Goal: Task Accomplishment & Management: Complete application form

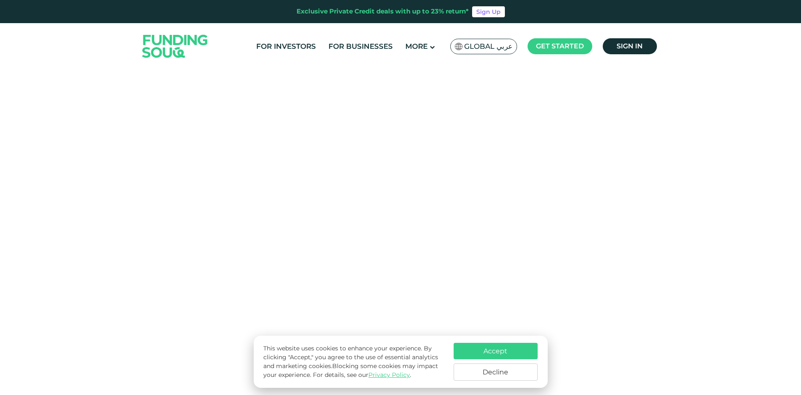
click at [507, 47] on span "Global عربي" at bounding box center [488, 47] width 48 height 10
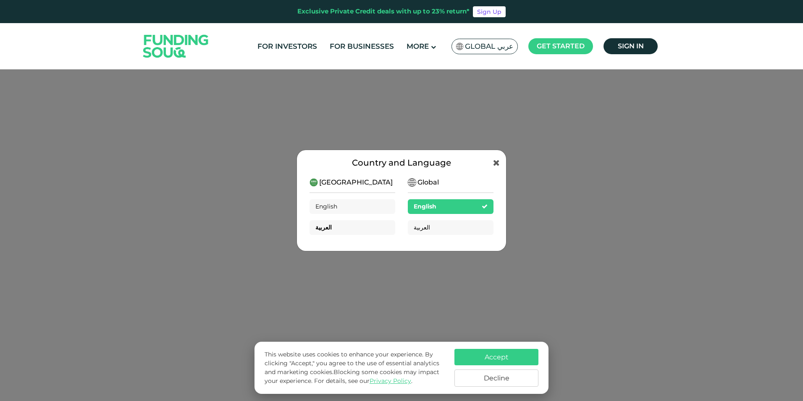
click at [351, 229] on div "العربية" at bounding box center [353, 227] width 86 height 15
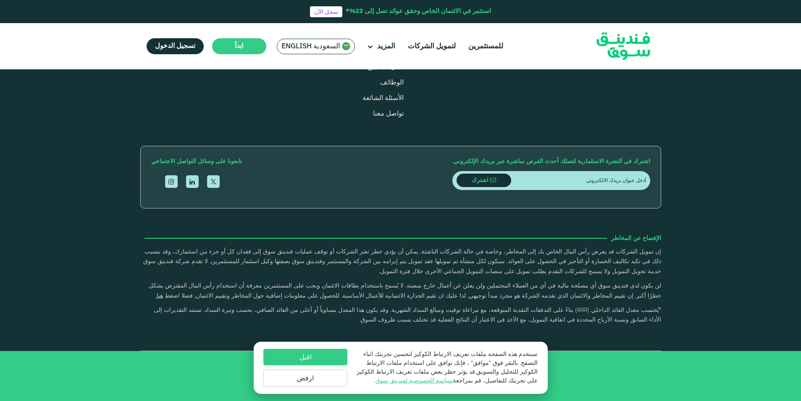
scroll to position [1176, 0]
type tc-range-slider "4"
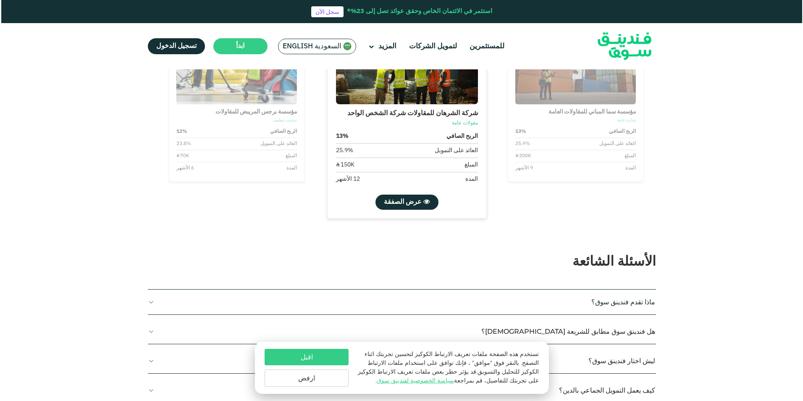
scroll to position [840, 0]
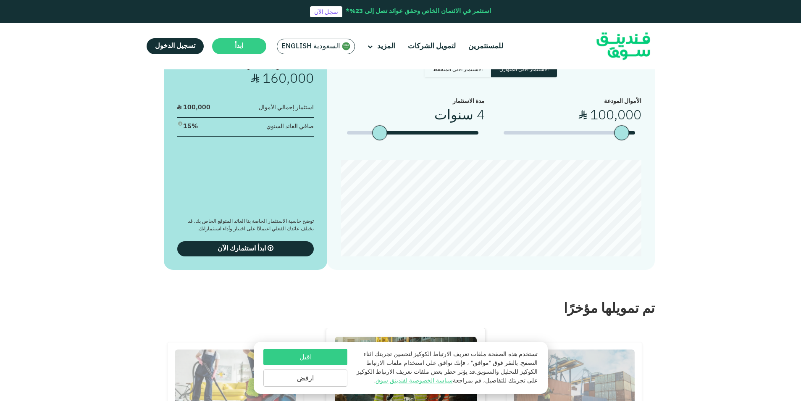
click at [339, 46] on span "السعودية English" at bounding box center [311, 47] width 59 height 10
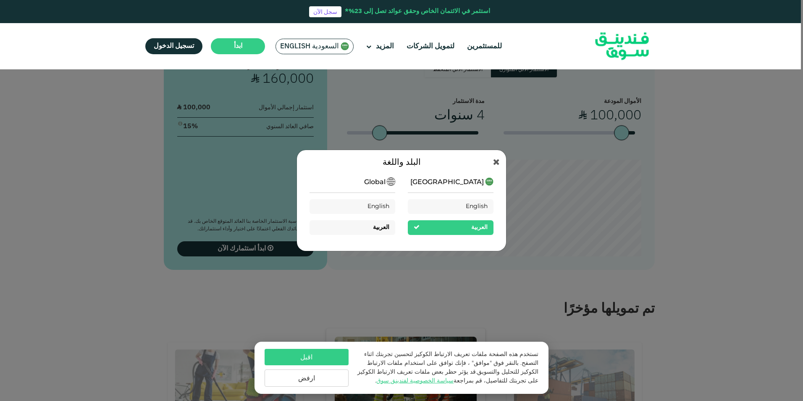
click at [374, 225] on div "العربية" at bounding box center [353, 227] width 86 height 15
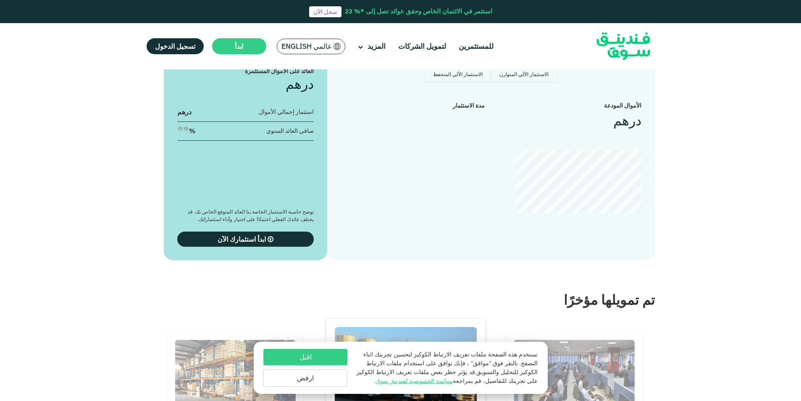
scroll to position [840, 0]
click at [311, 362] on button "اقبل" at bounding box center [305, 357] width 84 height 16
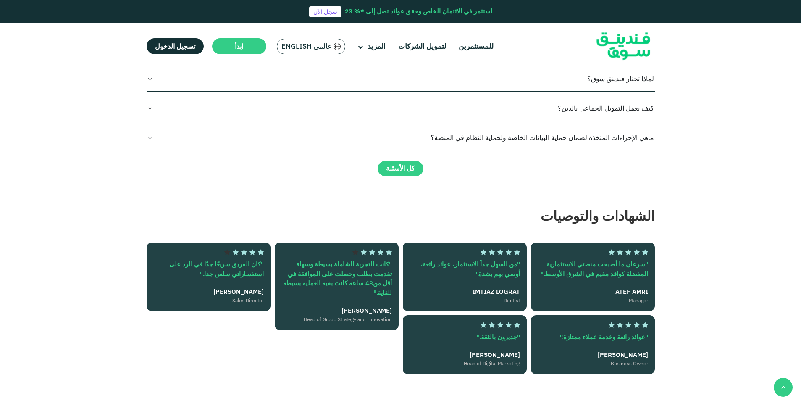
scroll to position [1471, 0]
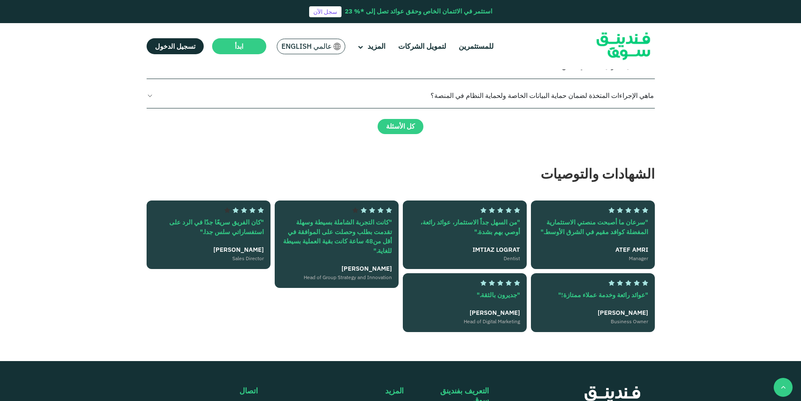
type tc-range-slider "4"
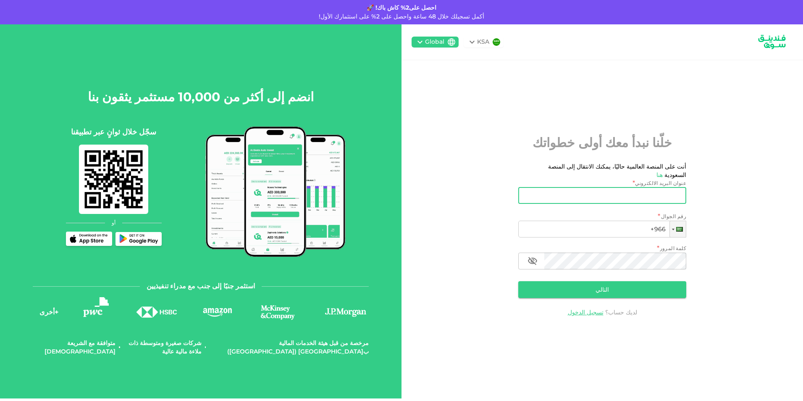
click at [621, 190] on input "عنوان البريد الالكتروني" at bounding box center [607, 195] width 159 height 17
type input "[EMAIL_ADDRESS][DOMAIN_NAME]"
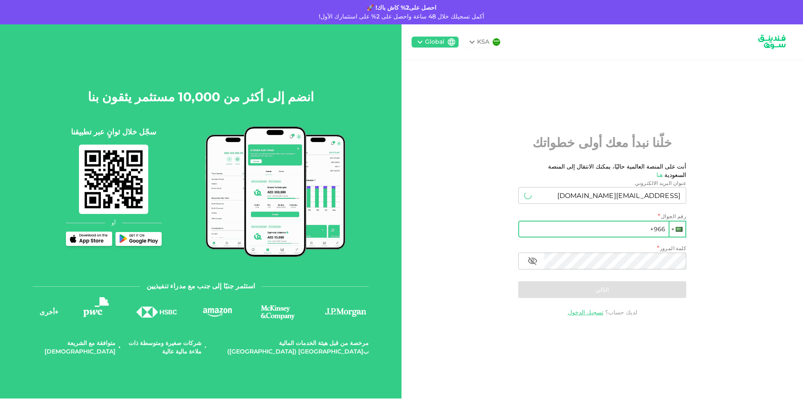
click at [684, 228] on div at bounding box center [678, 228] width 16 height 15
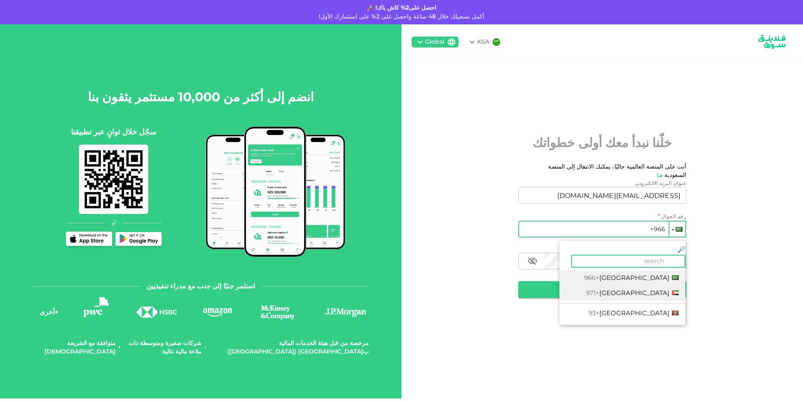
click at [647, 289] on span "[GEOGRAPHIC_DATA]" at bounding box center [635, 293] width 70 height 8
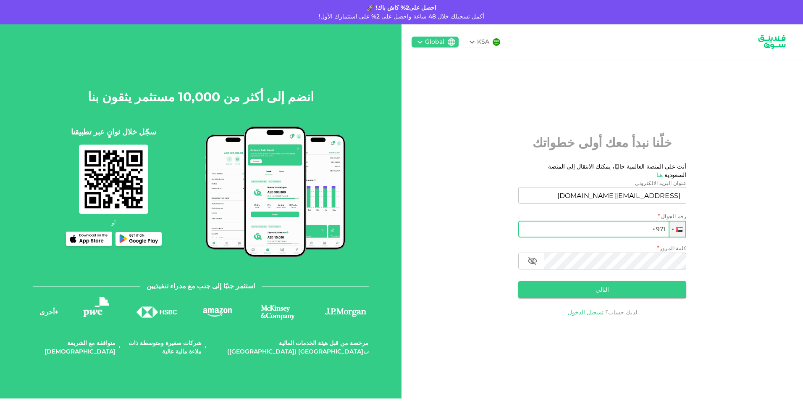
click at [625, 224] on input "+971" at bounding box center [602, 229] width 168 height 17
type input "+971 555 880 721"
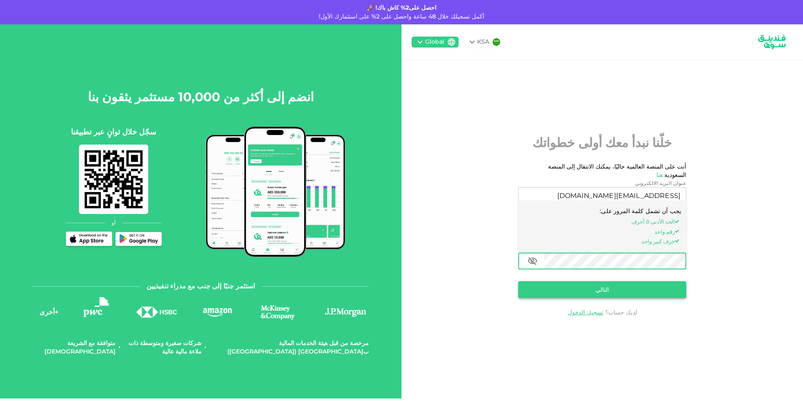
click at [592, 289] on button "التالي" at bounding box center [602, 289] width 168 height 17
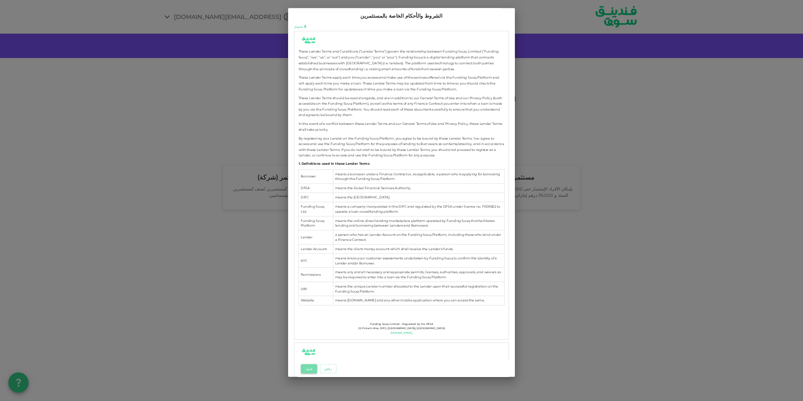
click at [308, 371] on button "قبول" at bounding box center [309, 368] width 16 height 9
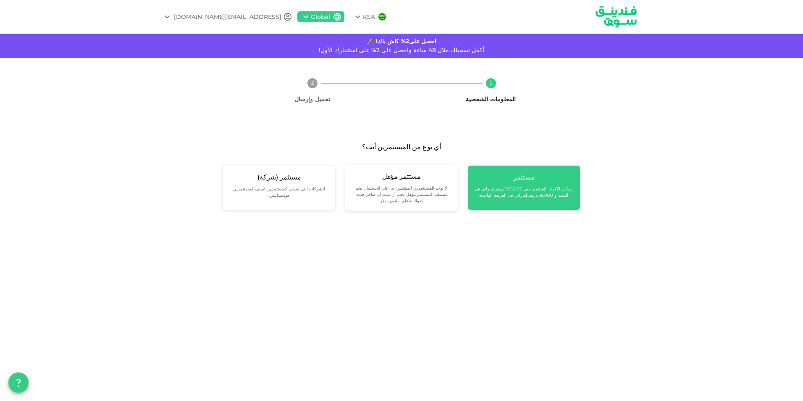
click at [531, 168] on div "مستثمر بإمكان الأفراد الإستثمار حتى 365,000 درهم إماراتي فى السنة, و 36,000 دره…" at bounding box center [524, 188] width 112 height 44
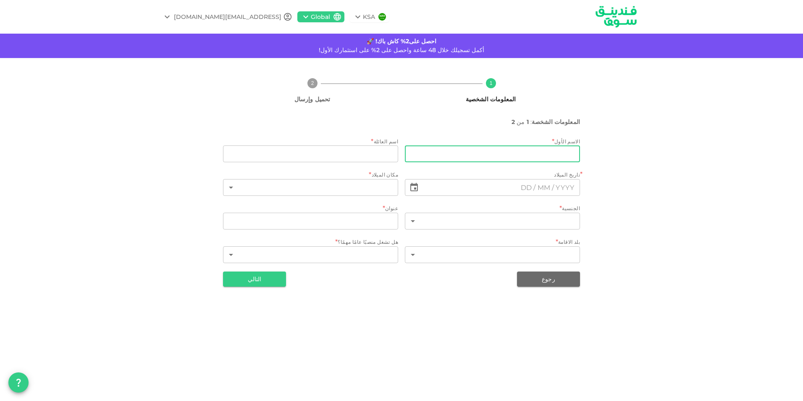
click at [524, 161] on input "firstName" at bounding box center [492, 153] width 175 height 17
type input "z"
type input "[PERSON_NAME]"
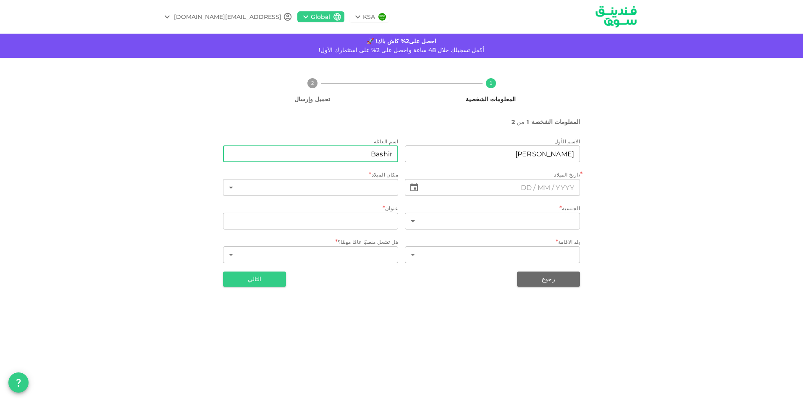
type input "Bashir"
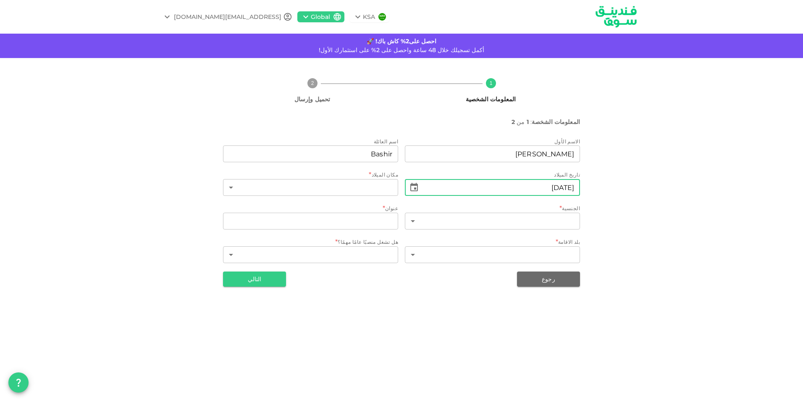
type input "⁦⁨[DATE]⁩⁩"
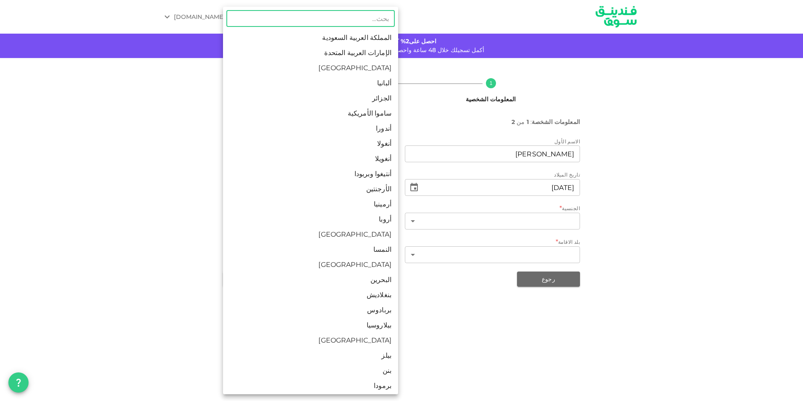
click at [253, 184] on body "KSA Global zainbashir994@outlook.com احصل على2% كاش باك! 🚀 أكمل تسجيلك خلال 48 …" at bounding box center [401, 200] width 803 height 401
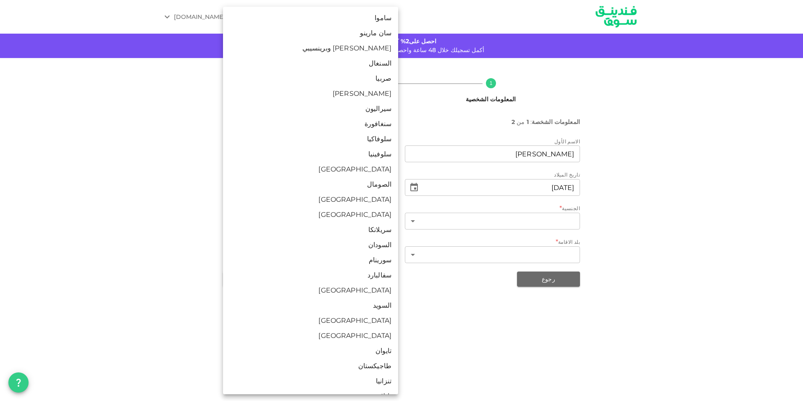
scroll to position [2563, 0]
click at [324, 333] on li "[GEOGRAPHIC_DATA]" at bounding box center [310, 333] width 175 height 15
type input "190"
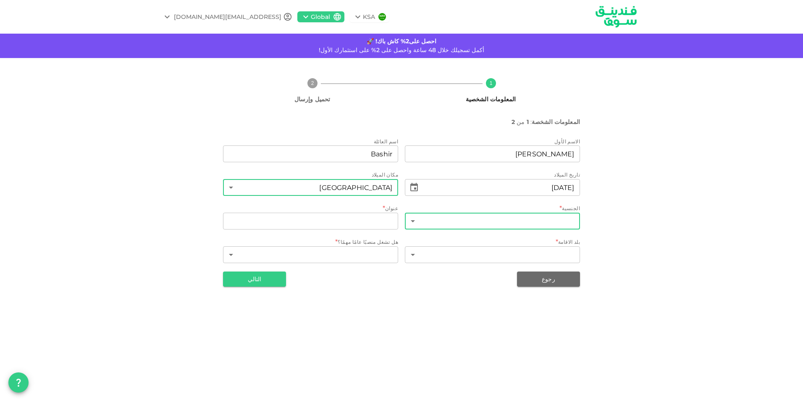
click at [473, 226] on body "KSA Global zainbashir994@outlook.com احصل على2% كاش باك! 🚀 أكمل تسجيلك خلال 48 …" at bounding box center [401, 200] width 803 height 401
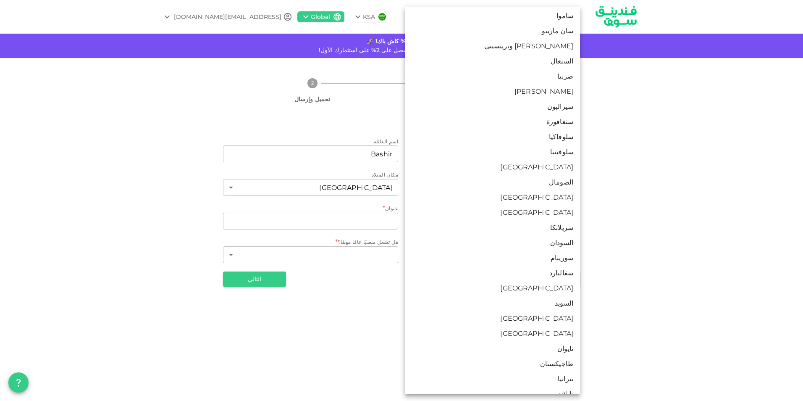
click at [536, 334] on li "[GEOGRAPHIC_DATA]" at bounding box center [492, 333] width 175 height 15
type input "190"
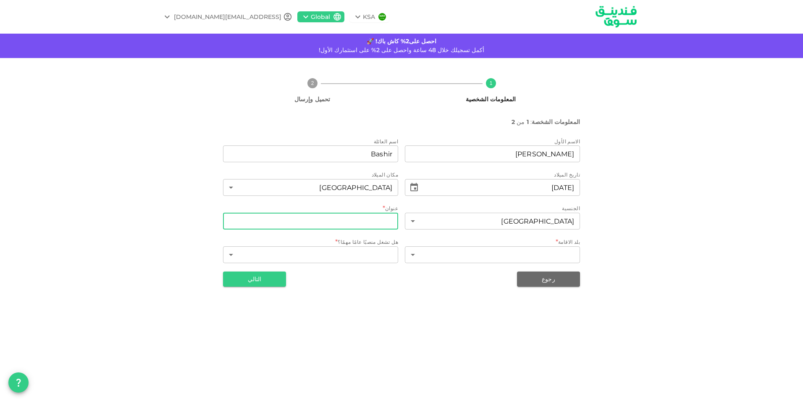
click at [368, 217] on input "address" at bounding box center [310, 221] width 175 height 17
type input "d"
type input "[GEOGRAPHIC_DATA]"
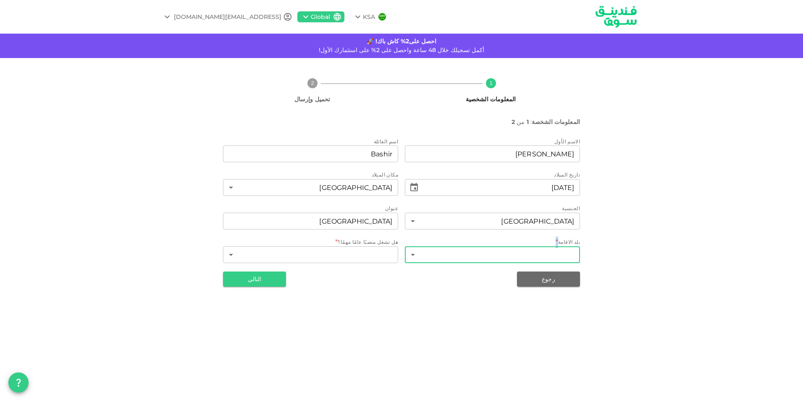
click at [476, 247] on div "بلد الاقامة * ​ ​" at bounding box center [492, 251] width 175 height 27
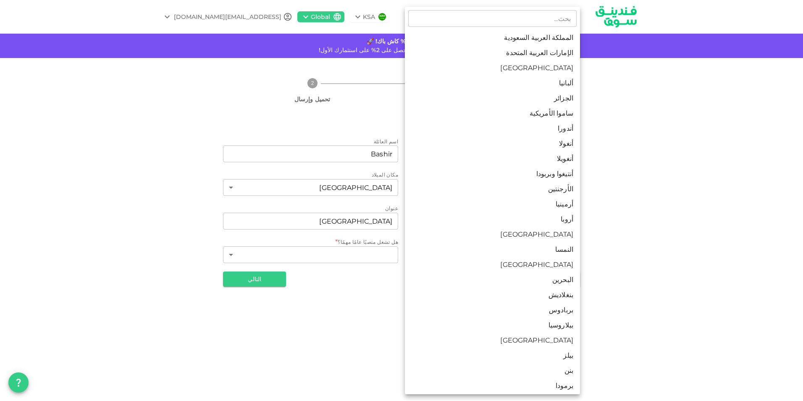
click at [479, 252] on body "KSA Global zainbashir994@outlook.com احصل على2% كاش باك! 🚀 أكمل تسجيلك خلال 48 …" at bounding box center [401, 200] width 803 height 401
drag, startPoint x: 532, startPoint y: 50, endPoint x: 527, endPoint y: 52, distance: 5.3
click at [533, 50] on li "الإمارات العربية المتحدة" at bounding box center [492, 52] width 175 height 15
type input "2"
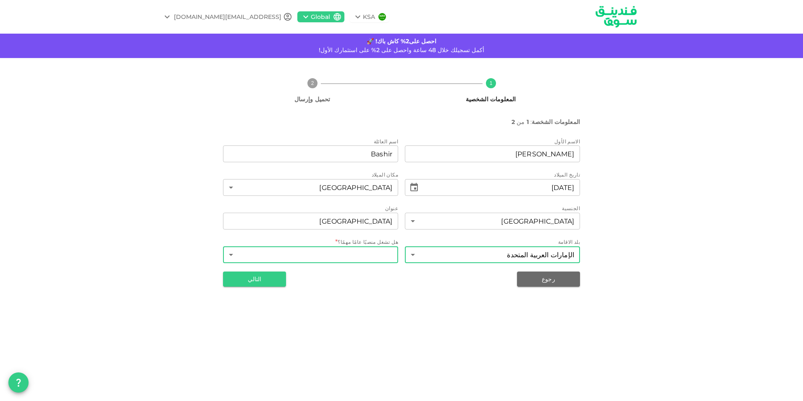
click at [374, 255] on body "KSA Global zainbashir994@outlook.com احصل على2% كاش باك! 🚀 أكمل تسجيلك خلال 48 …" at bounding box center [401, 200] width 803 height 401
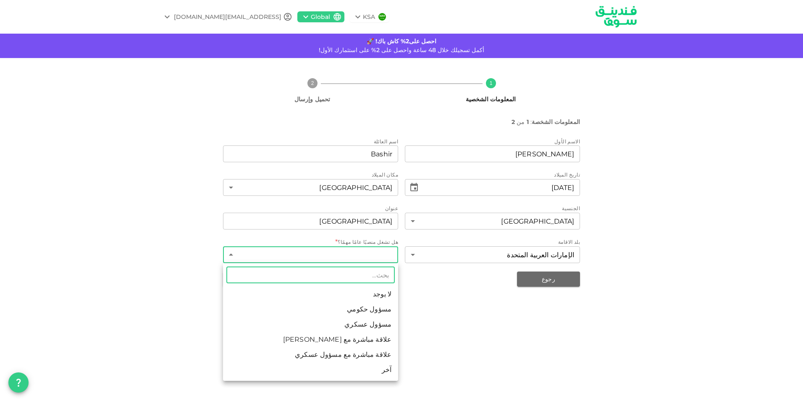
click at [303, 294] on li "لا يوجد" at bounding box center [310, 294] width 175 height 15
type input "1"
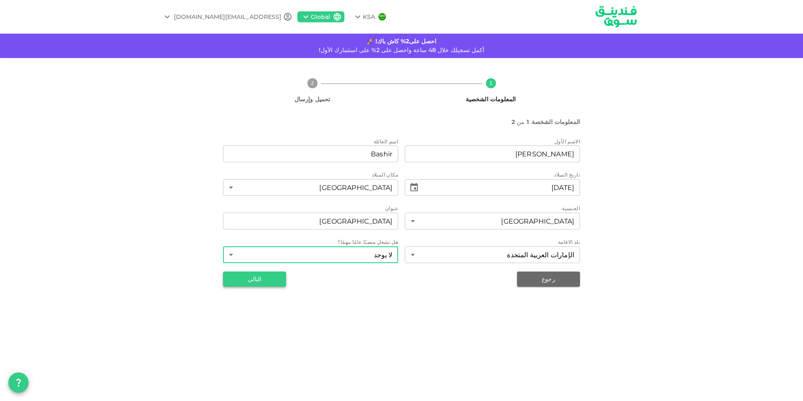
click at [258, 284] on button "التالي" at bounding box center [254, 278] width 63 height 15
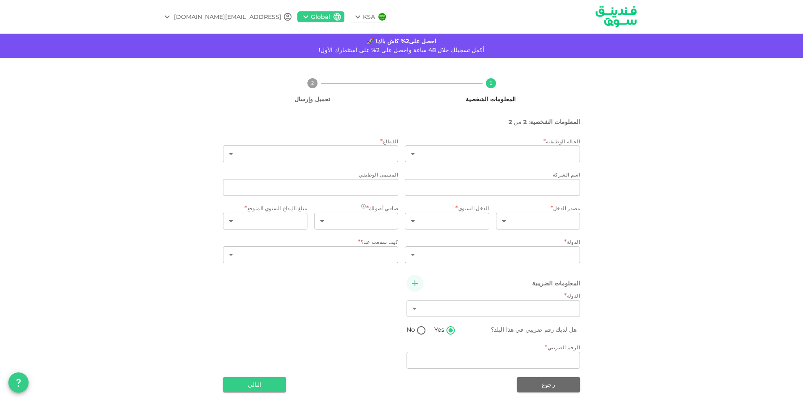
type input "2"
radio input "false"
radio input "true"
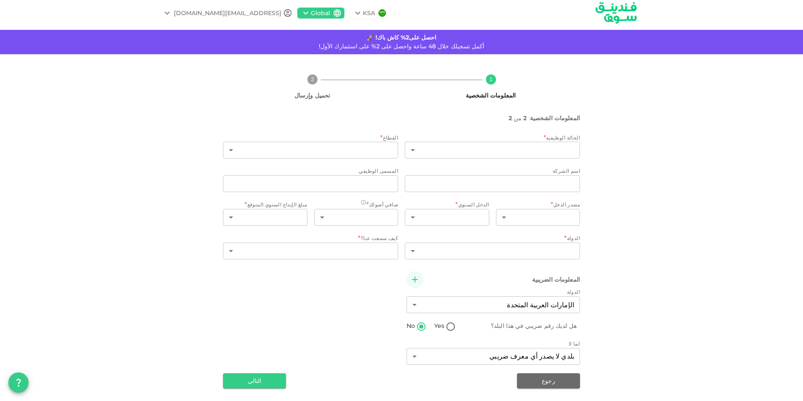
scroll to position [5, 0]
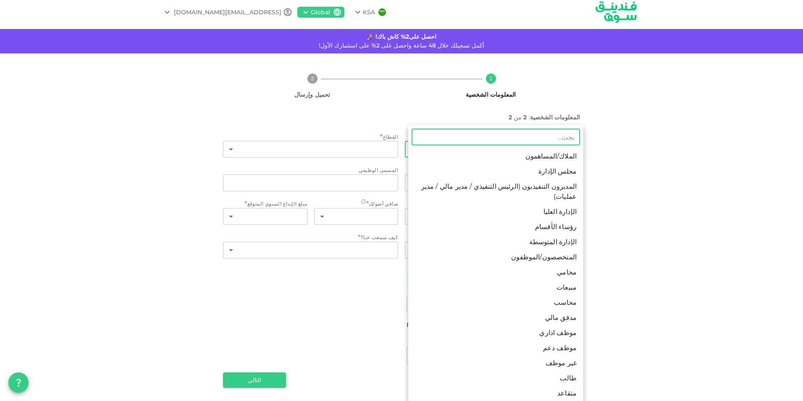
click at [486, 151] on body "KSA Global zainbashir994@outlook.com احصل على2% كاش باك! 🚀 أكمل تسجيلك خلال 48 …" at bounding box center [401, 200] width 803 height 401
click at [552, 295] on li "محاسب" at bounding box center [495, 302] width 175 height 15
type input "10"
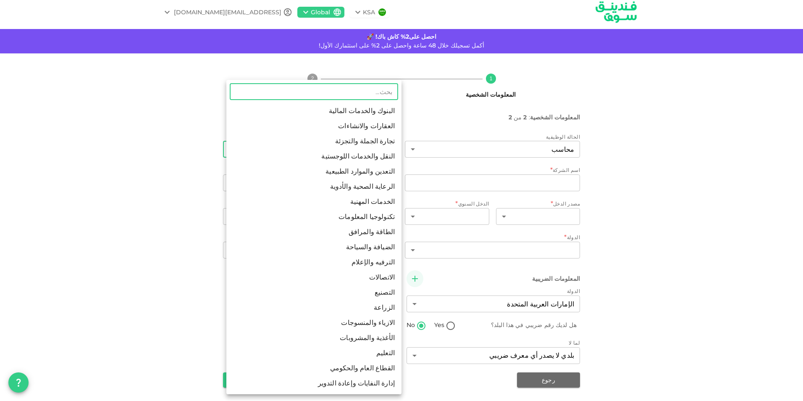
click at [352, 144] on body "KSA Global zainbashir994@outlook.com احصل على2% كاش باك! 🚀 أكمل تسجيلك خلال 48 …" at bounding box center [401, 200] width 803 height 401
click at [350, 129] on li "العقارات والانشاءات" at bounding box center [313, 125] width 175 height 15
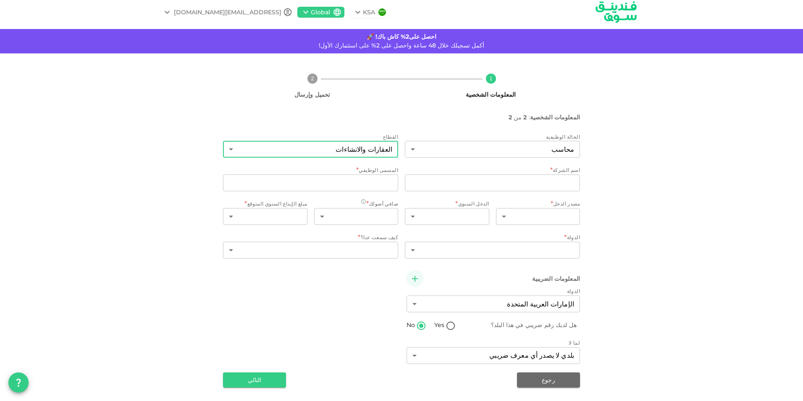
type input "2"
click at [519, 182] on input "companyName" at bounding box center [492, 182] width 175 height 17
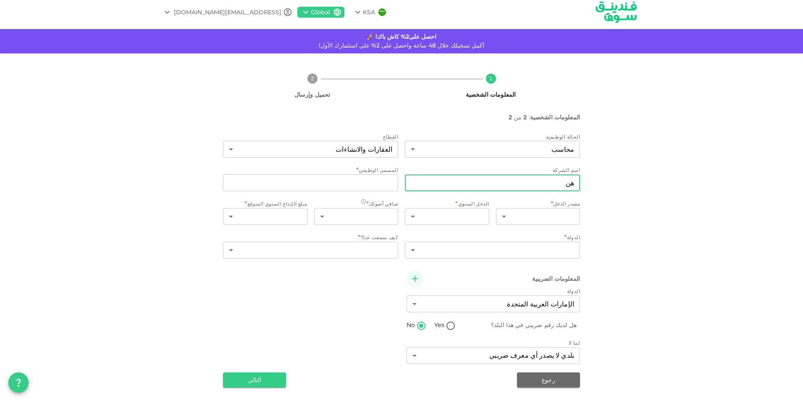
type input "ه"
type input "i"
type input "Ikee Real Estate"
drag, startPoint x: 353, startPoint y: 184, endPoint x: 416, endPoint y: 183, distance: 63.9
click at [416, 183] on div "اسم الشركة companyName Ikee Real Estate companyName المسمى الوظيفي jobTitle Acc…" at bounding box center [401, 179] width 357 height 27
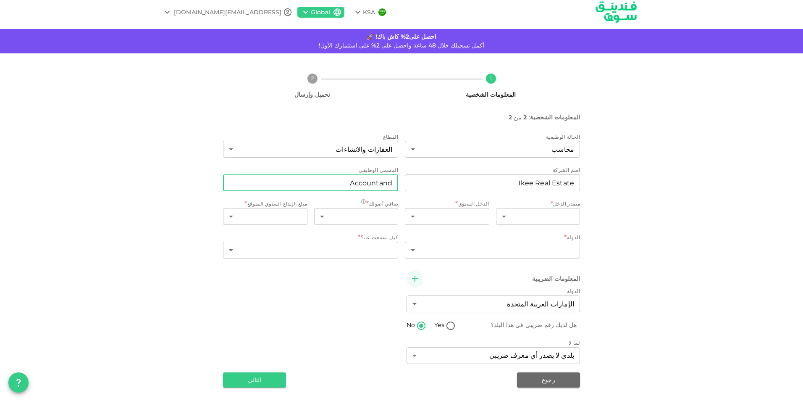
paste input "t"
type input "Accountant & PRO"
click at [537, 222] on body "KSA Global zainbashir994@outlook.com احصل على2% كاش باك! 🚀 أكمل تسجيلك خلال 48 …" at bounding box center [401, 200] width 803 height 401
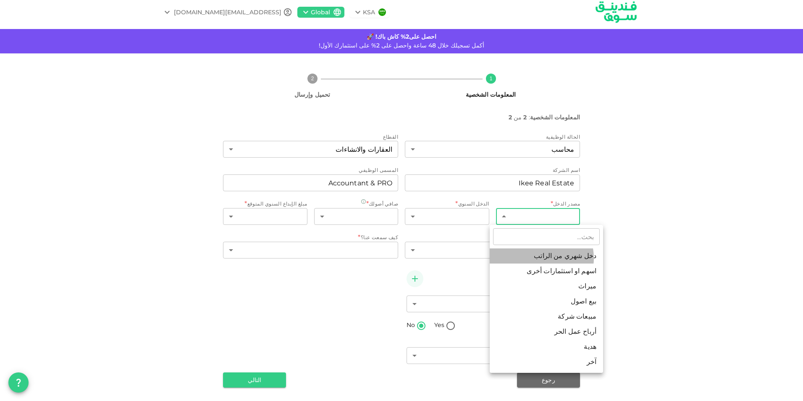
click at [537, 258] on li "دخل شهري من الراتب" at bounding box center [546, 255] width 113 height 15
type input "1"
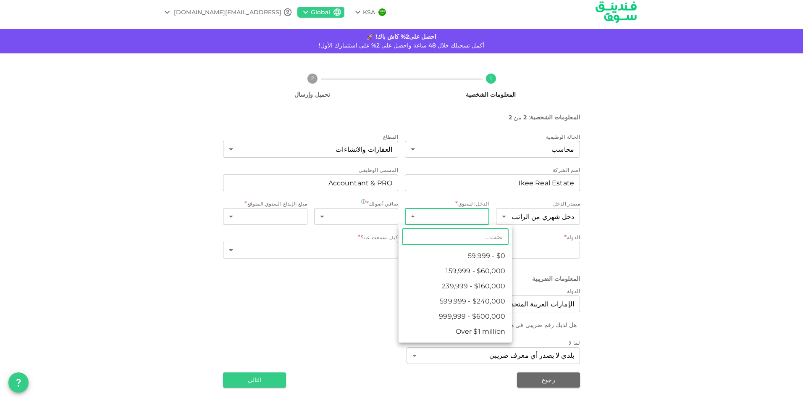
click at [473, 211] on body "KSA Global zainbashir994@outlook.com احصل على2% كاش باك! 🚀 أكمل تسجيلك خلال 48 …" at bounding box center [401, 200] width 803 height 401
click at [441, 252] on li "$0 - 59,999" at bounding box center [455, 255] width 113 height 15
type input "1"
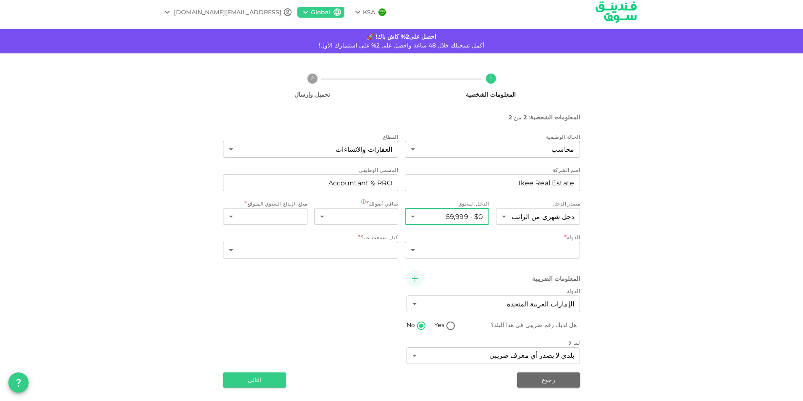
click at [449, 220] on body "KSA Global zainbashir994@outlook.com احصل على2% كاش باك! 🚀 أكمل تسجيلك خلال 48 …" at bounding box center [401, 200] width 803 height 401
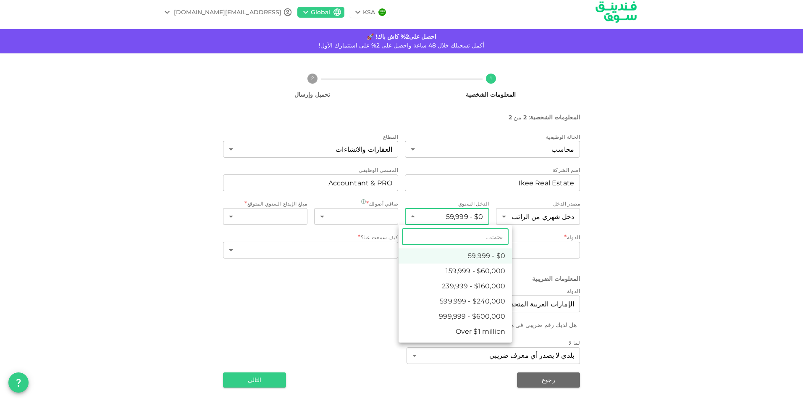
click at [624, 236] on div at bounding box center [401, 200] width 803 height 401
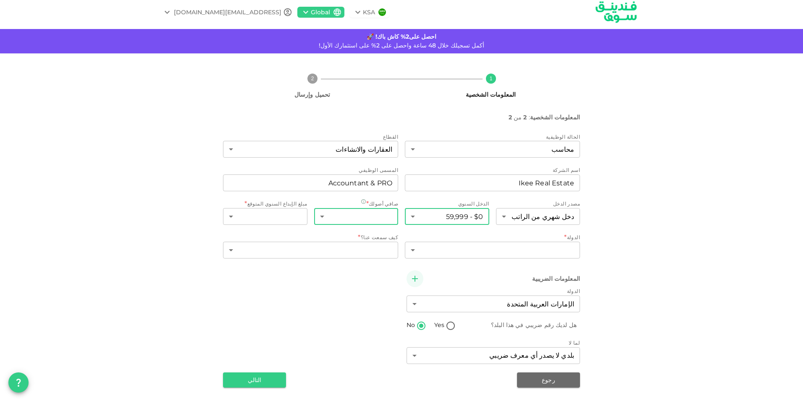
click at [372, 218] on body "KSA Global zainbashir994@outlook.com احصل على2% كاش باك! 🚀 أكمل تسجيلك خلال 48 …" at bounding box center [401, 200] width 803 height 401
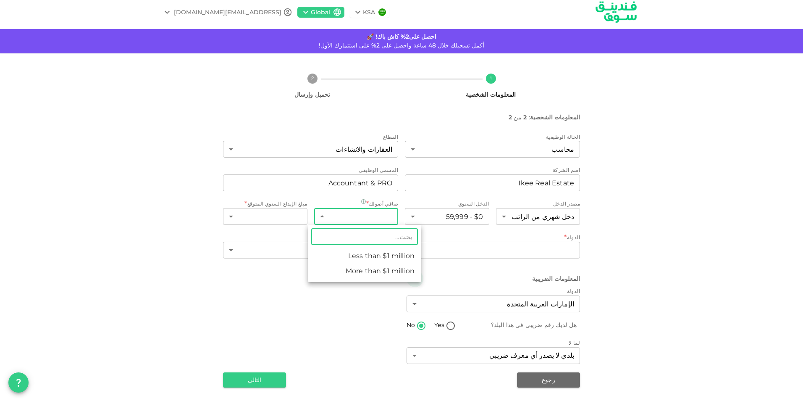
click at [369, 255] on li "Less than $1 million" at bounding box center [364, 255] width 113 height 15
type input "1"
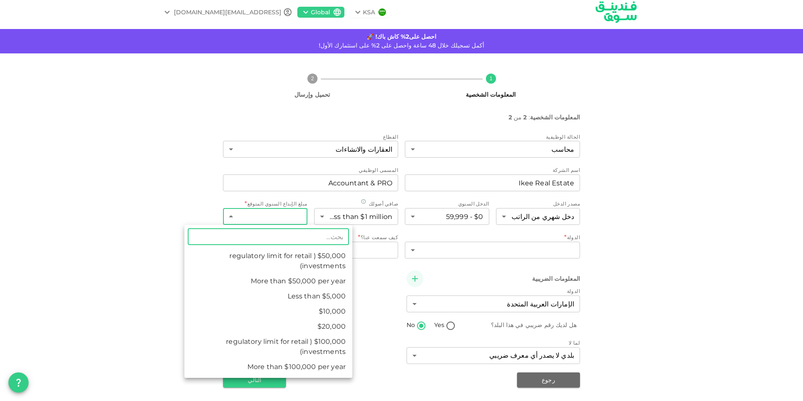
click at [292, 219] on body "KSA Global zainbashir994@outlook.com احصل على2% كاش باك! 🚀 أكمل تسجيلك خلال 48 …" at bounding box center [401, 200] width 803 height 401
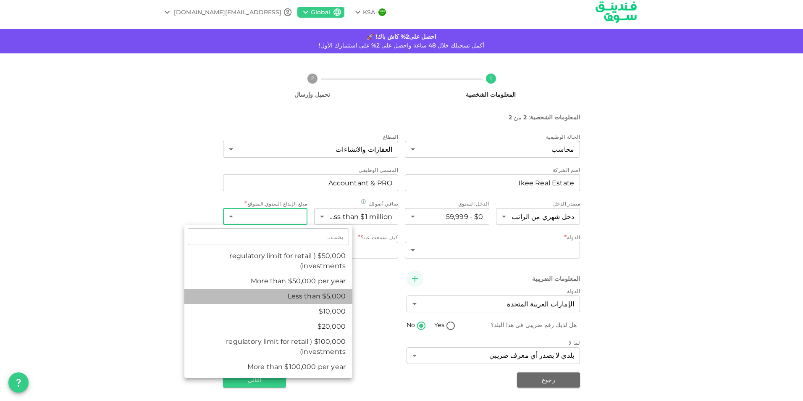
click at [286, 290] on li "Less than $5,000" at bounding box center [268, 296] width 168 height 15
type input "1"
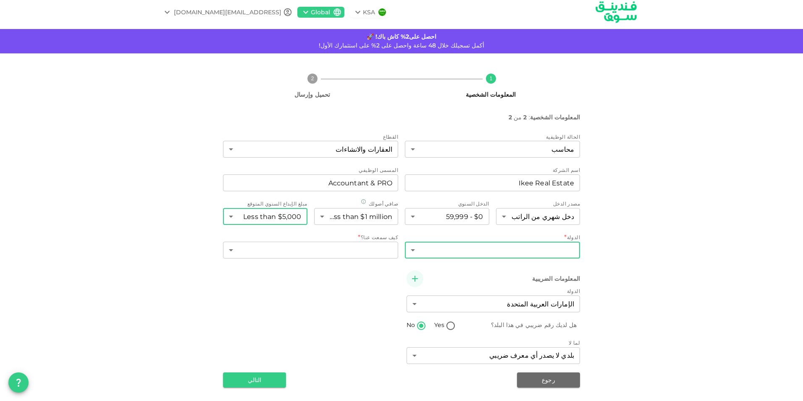
click at [463, 249] on body "KSA Global zainbashir994@outlook.com احصل على2% كاش باك! 🚀 أكمل تسجيلك خلال 48 …" at bounding box center [401, 200] width 803 height 401
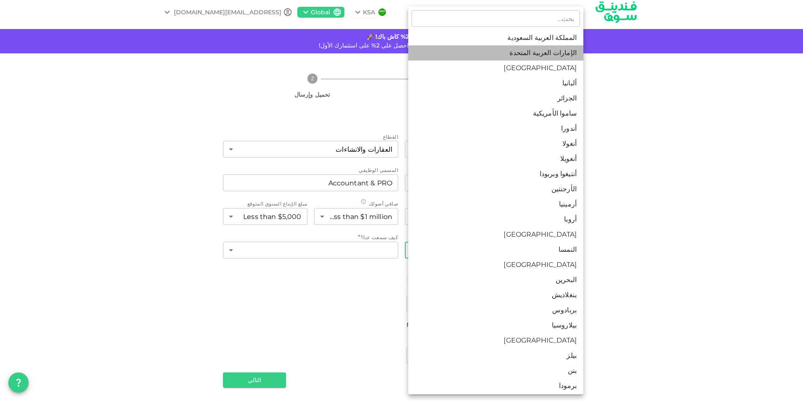
click at [534, 55] on li "الإمارات العربية المتحدة" at bounding box center [495, 52] width 175 height 15
type input "2"
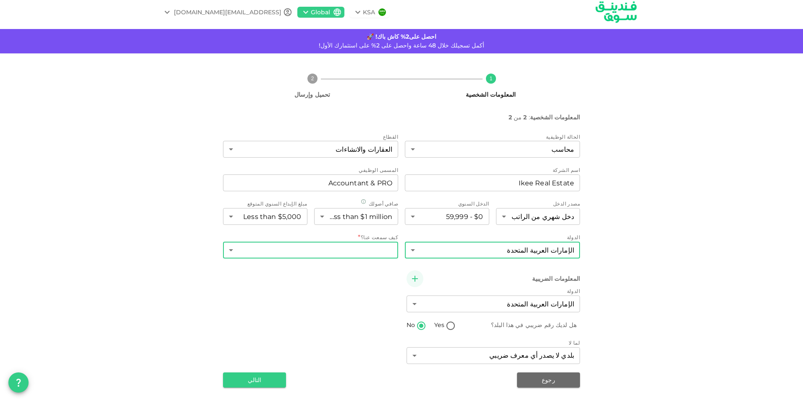
click at [315, 247] on body "KSA Global zainbashir994@outlook.com احصل على2% كاش باك! 🚀 أكمل تسجيلك خلال 48 …" at bounding box center [401, 200] width 803 height 401
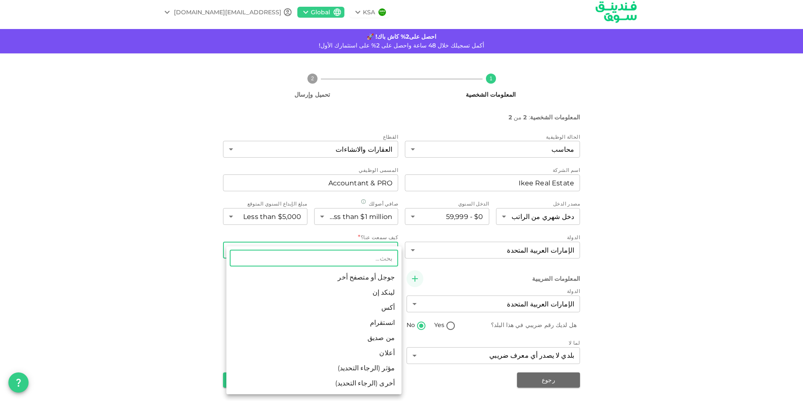
click at [318, 276] on li "جوجل أو متصفح أخر" at bounding box center [313, 277] width 175 height 15
type input "1"
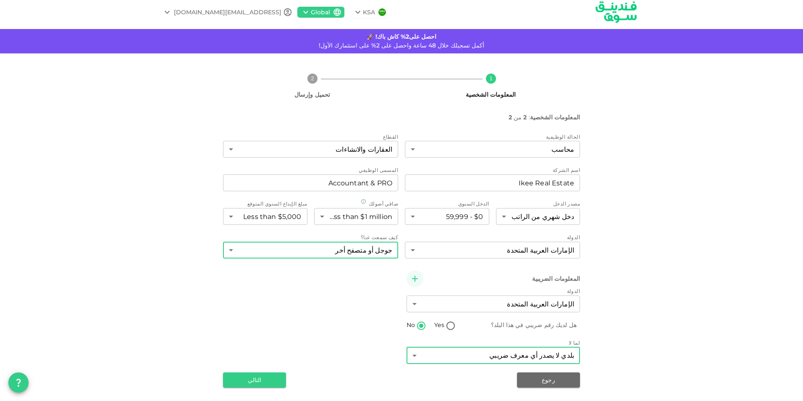
click at [453, 356] on body "KSA Global zainbashir994@outlook.com احصل على2% كاش باك! 🚀 أكمل تسجيلك خلال 48 …" at bounding box center [401, 200] width 803 height 401
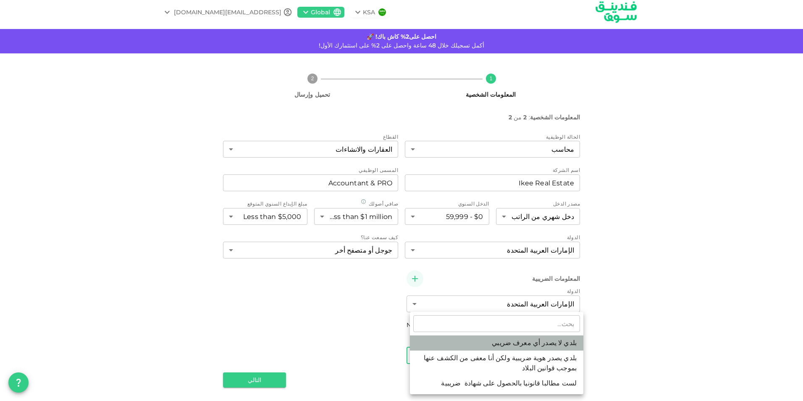
click at [504, 339] on li "بلدي لا يصدر أي معرف ضريبي" at bounding box center [497, 342] width 174 height 15
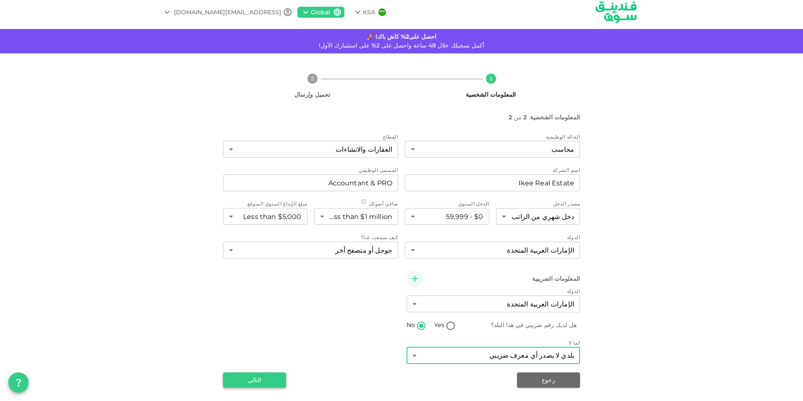
click at [249, 379] on button "التالي" at bounding box center [254, 379] width 63 height 15
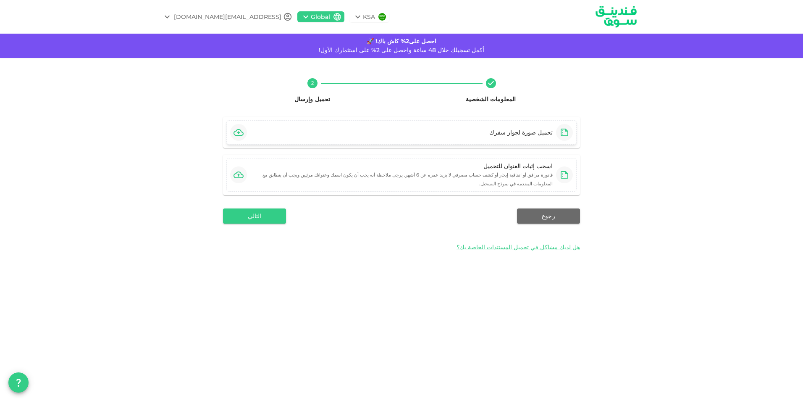
click at [262, 133] on div "تحميل صورة لجواز سفرك" at bounding box center [401, 132] width 350 height 24
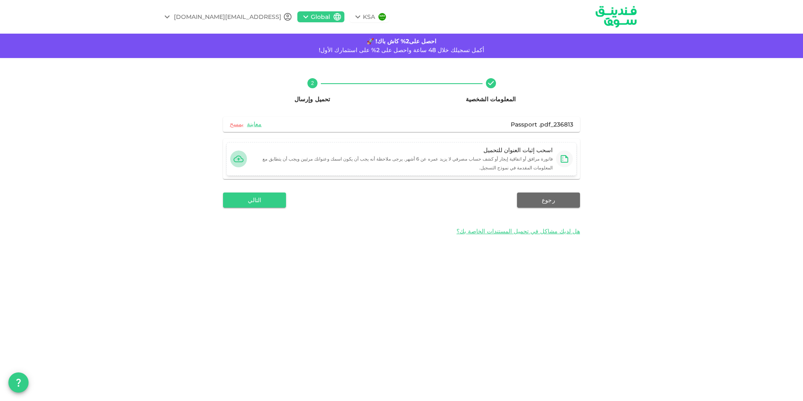
click at [240, 155] on icon "button" at bounding box center [239, 159] width 10 height 10
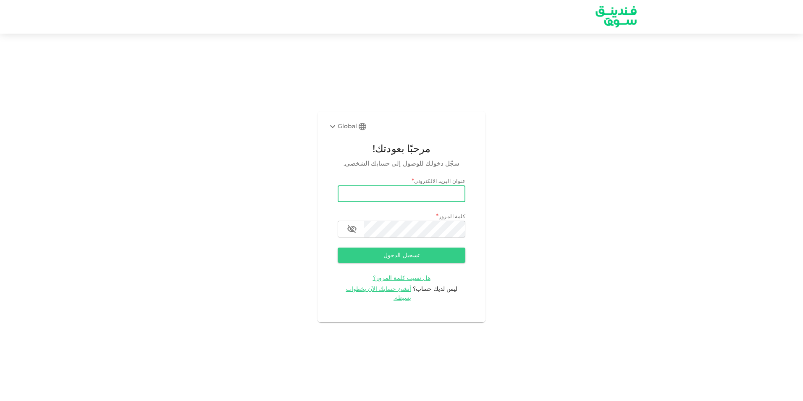
click at [412, 193] on input "email" at bounding box center [402, 193] width 128 height 17
type input "[EMAIL_ADDRESS][DOMAIN_NAME]"
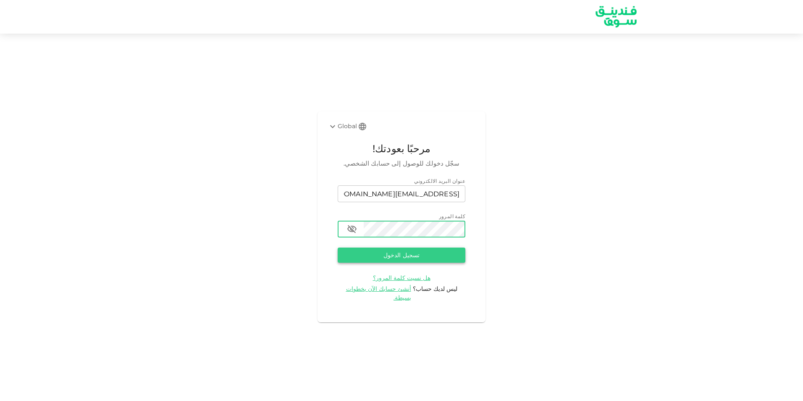
click at [350, 258] on button "تسجيل الدخول" at bounding box center [402, 254] width 128 height 15
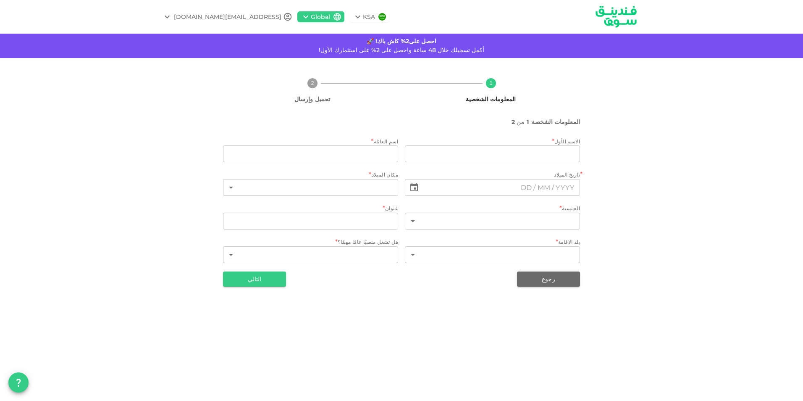
type input "[PERSON_NAME]"
type input "Bashir"
type input "190"
type input "[GEOGRAPHIC_DATA]"
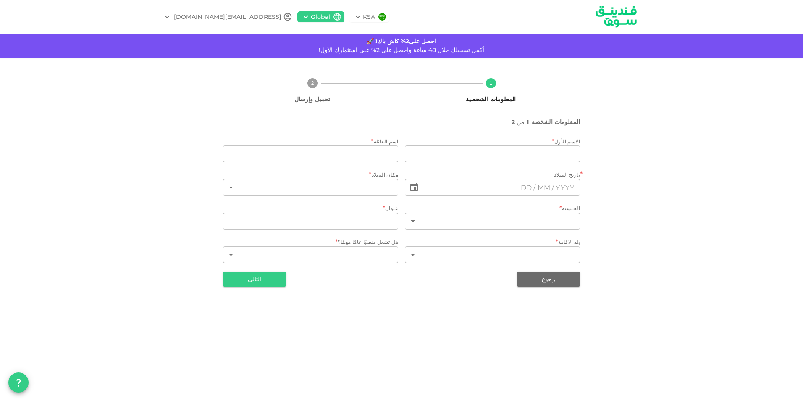
type input "2"
type input "1"
type input "⁦⁨[DATE]⁩⁩"
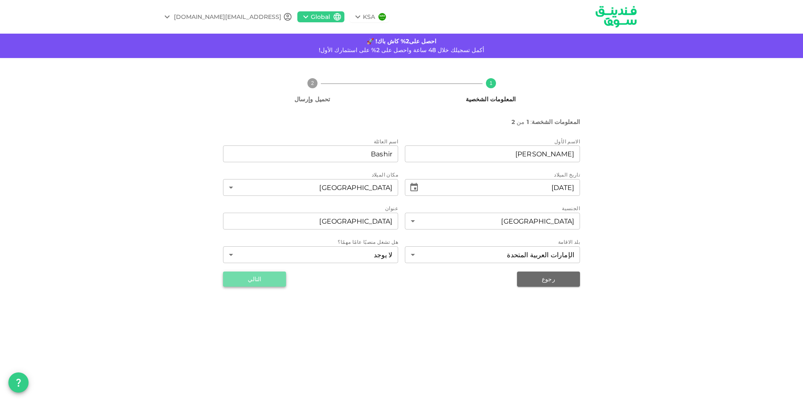
click at [274, 273] on button "التالي" at bounding box center [254, 278] width 63 height 15
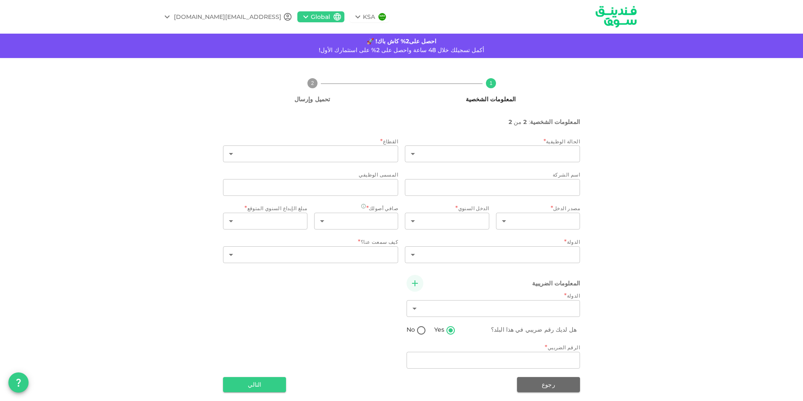
type input "10"
type input "2"
type input "Ikee Real Estate"
type input "Accountant & PRO"
type input "1"
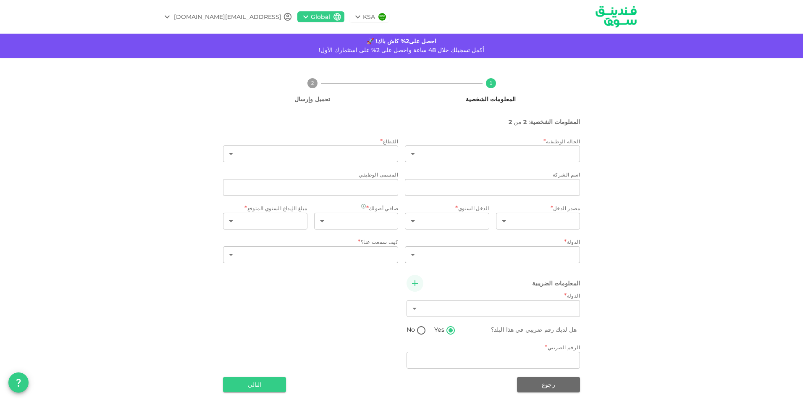
type input "1"
type input "2"
type input "1"
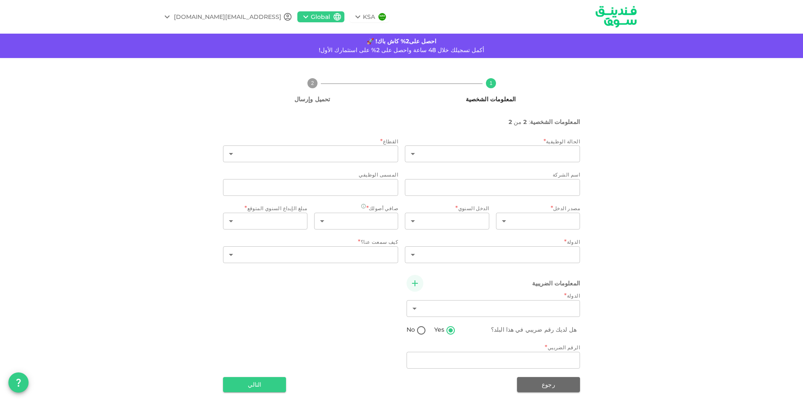
type input "2"
radio input "false"
radio input "true"
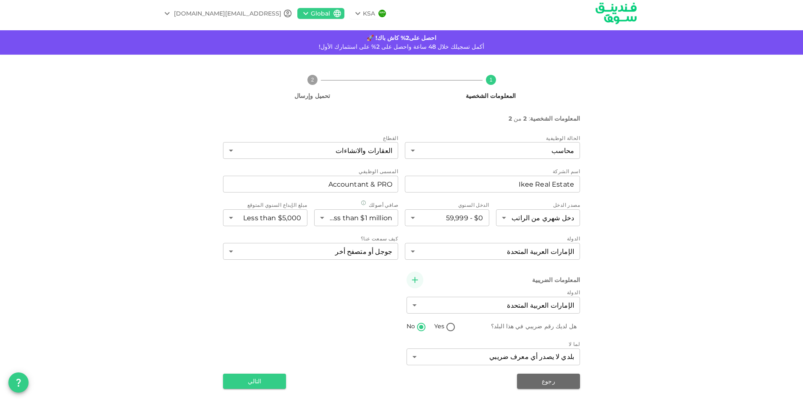
scroll to position [5, 0]
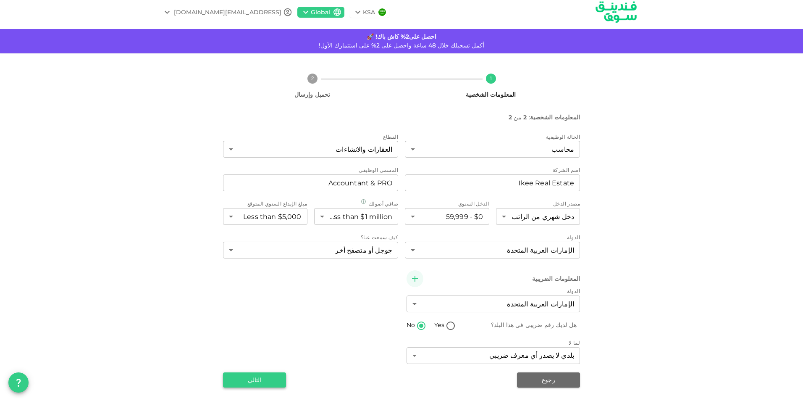
click at [276, 379] on button "التالي" at bounding box center [254, 379] width 63 height 15
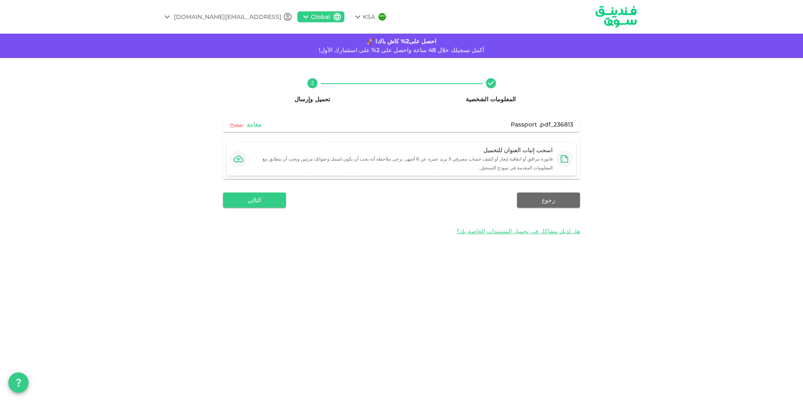
click at [231, 152] on button "button" at bounding box center [238, 158] width 17 height 17
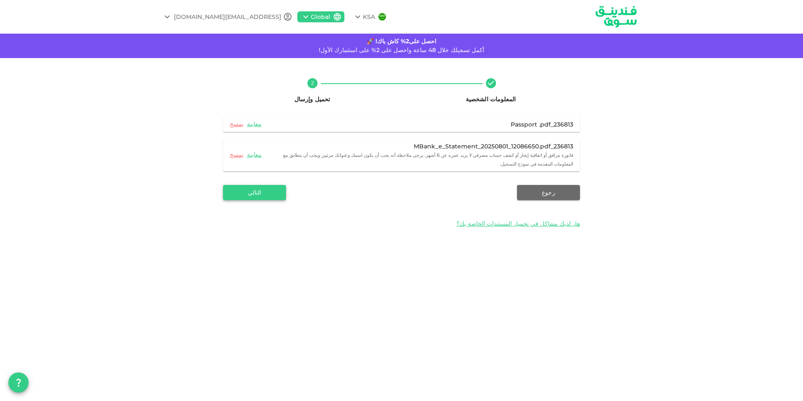
click at [265, 187] on button "التالي" at bounding box center [254, 192] width 63 height 15
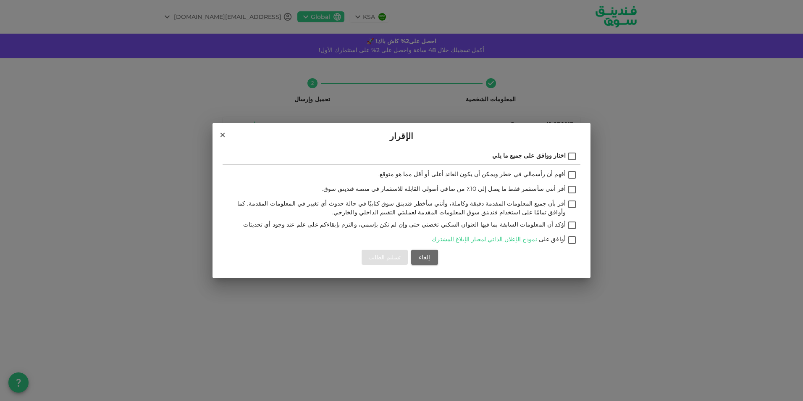
click at [573, 155] on input "اختار ووافق على جميع ما يلي" at bounding box center [572, 156] width 13 height 11
checkbox input "true"
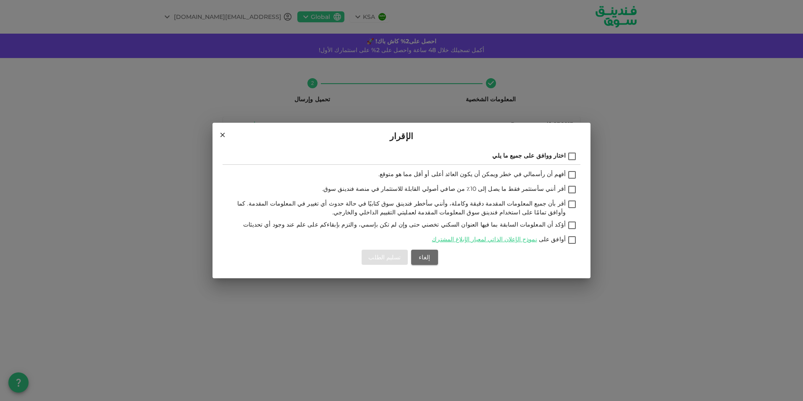
checkbox input "true"
click at [381, 255] on button "تسليم الطلب" at bounding box center [385, 257] width 46 height 15
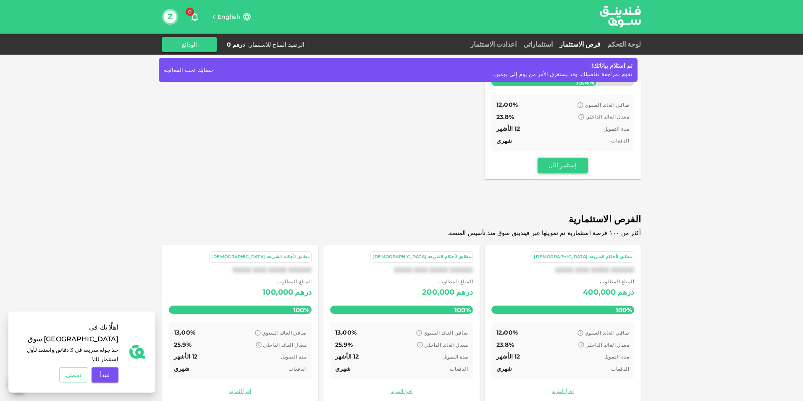
scroll to position [183, 0]
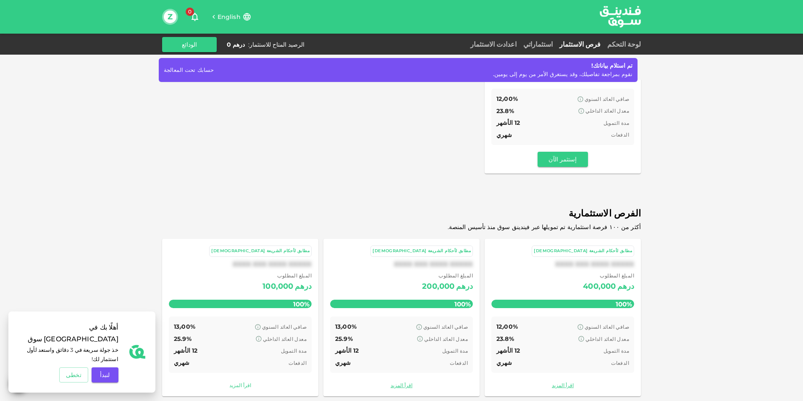
click at [240, 381] on link "اقرأ المزيد" at bounding box center [240, 385] width 143 height 8
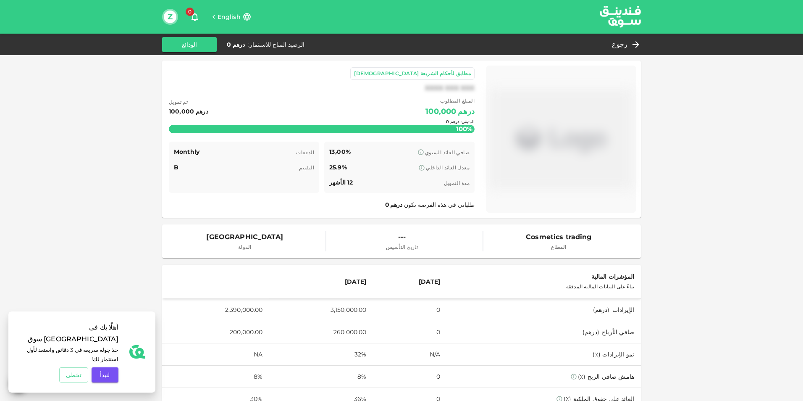
click at [321, 117] on div "المتبقي : درهم 0" at bounding box center [322, 121] width 306 height 33
click at [639, 44] on icon at bounding box center [638, 44] width 10 height 10
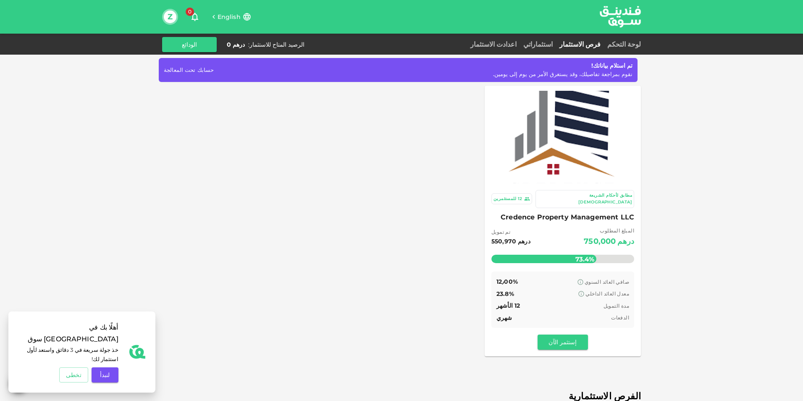
scroll to position [183, 0]
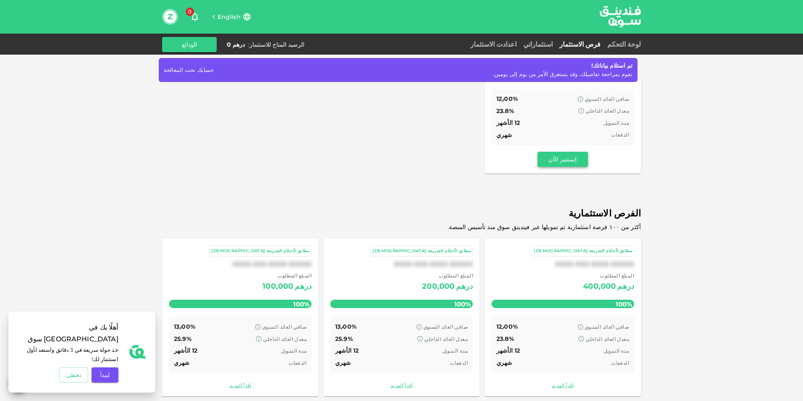
click at [555, 156] on button "إستثمر الآن" at bounding box center [563, 159] width 50 height 15
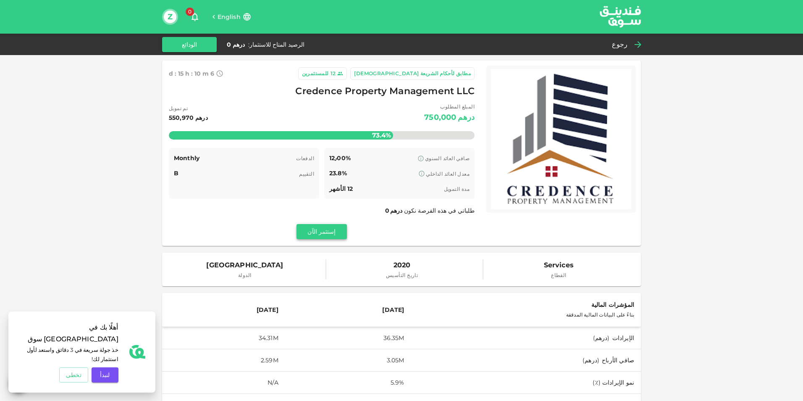
click at [324, 227] on button "إستثمر الآن" at bounding box center [322, 231] width 50 height 15
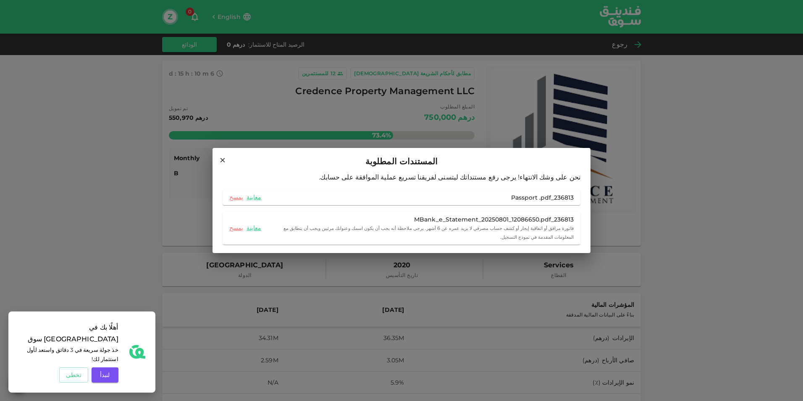
click at [223, 164] on icon at bounding box center [223, 160] width 8 height 8
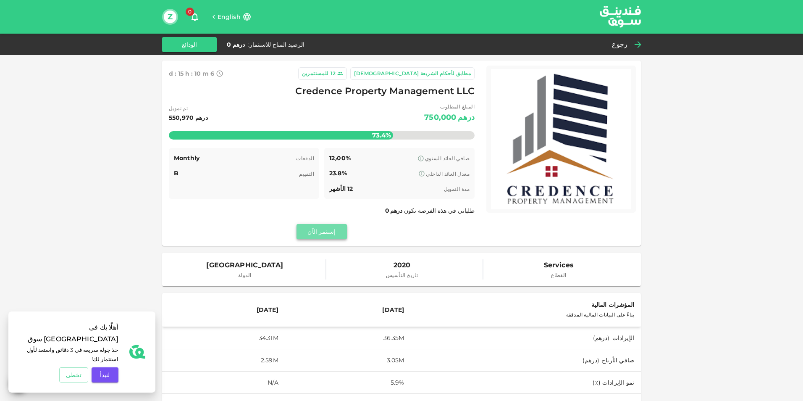
click at [330, 232] on button "إستثمر الآن" at bounding box center [322, 231] width 50 height 15
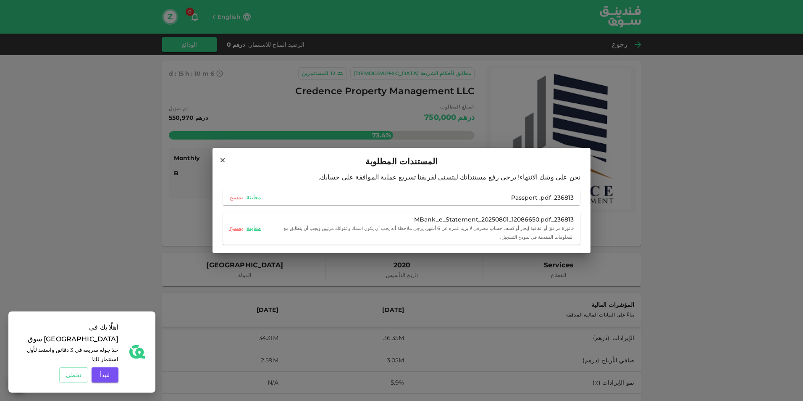
click at [225, 164] on icon at bounding box center [223, 160] width 8 height 8
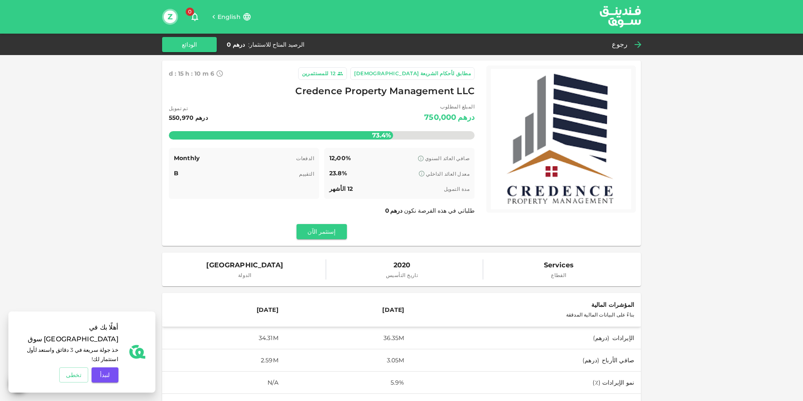
click at [631, 45] on div "رجوع" at bounding box center [625, 45] width 32 height 12
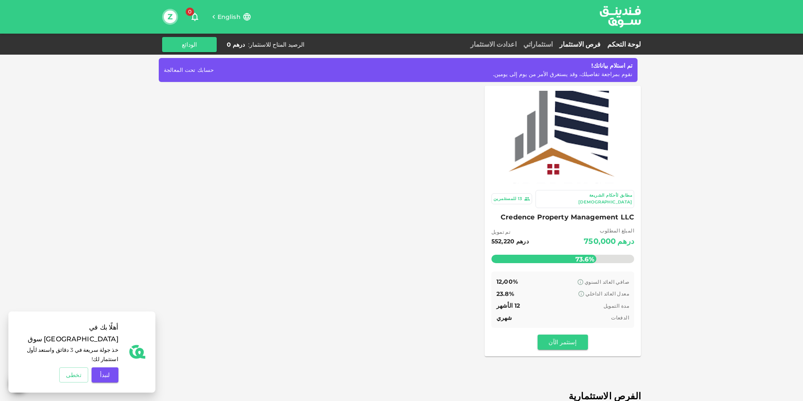
click at [622, 45] on link "لوحة التحكم" at bounding box center [622, 44] width 37 height 8
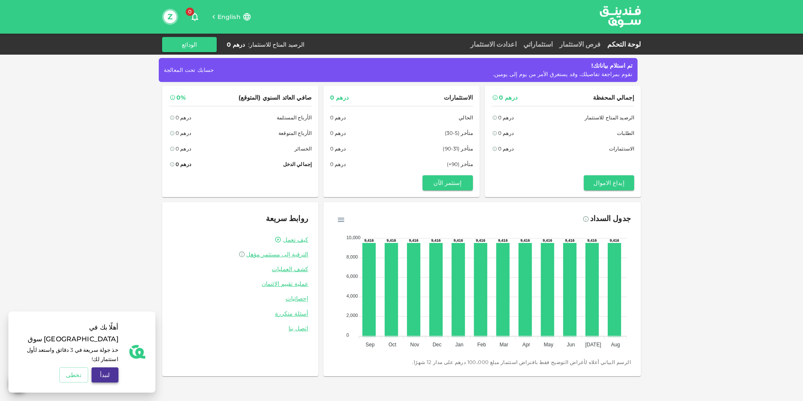
click at [94, 377] on button "لنبدأ" at bounding box center [105, 374] width 27 height 15
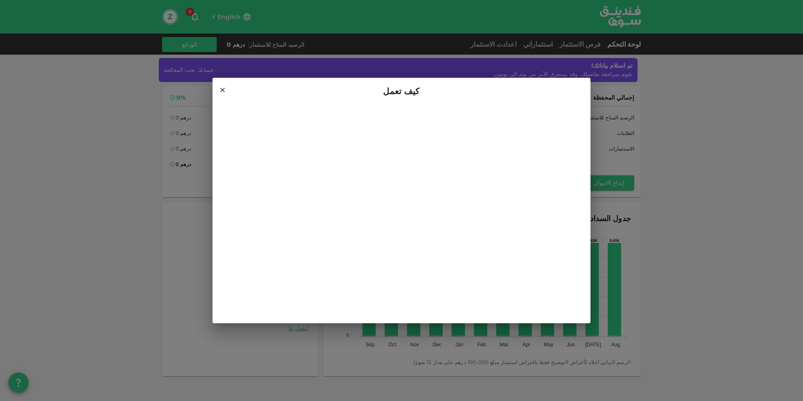
click at [226, 88] on icon at bounding box center [223, 90] width 8 height 8
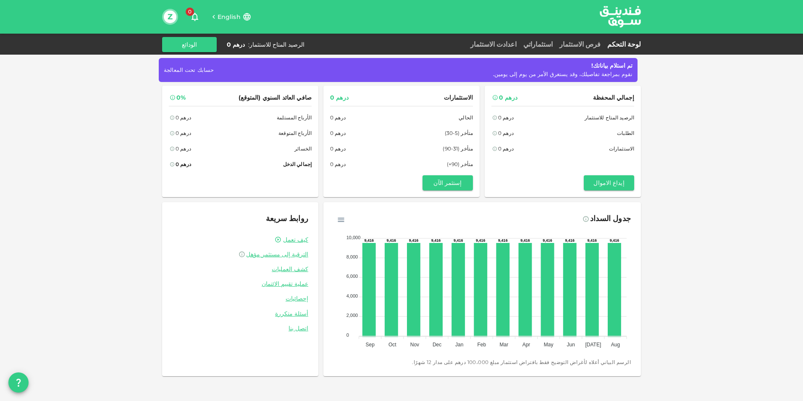
click at [199, 17] on icon "button" at bounding box center [195, 17] width 10 height 10
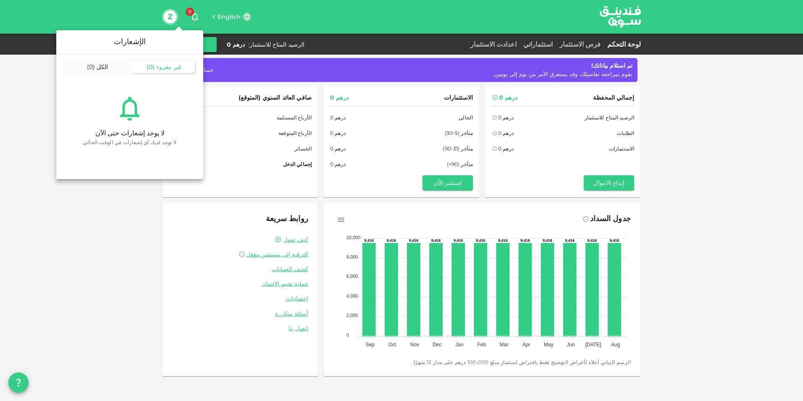
click at [506, 5] on div at bounding box center [401, 200] width 803 height 401
